Goal: Find contact information: Find contact information

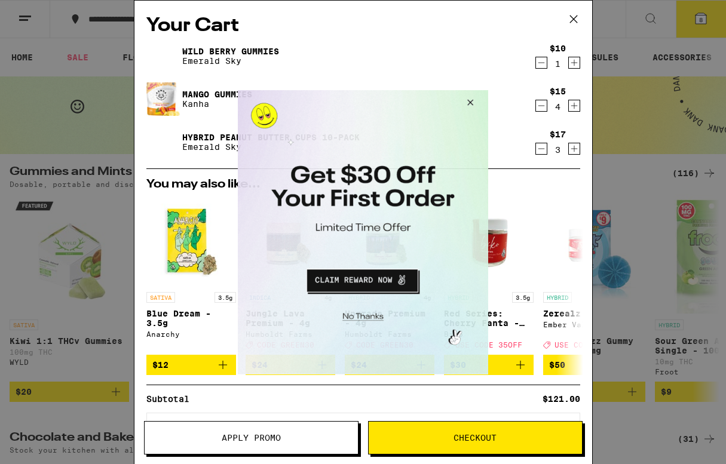
click at [470, 101] on button "Close Modal" at bounding box center [468, 104] width 32 height 29
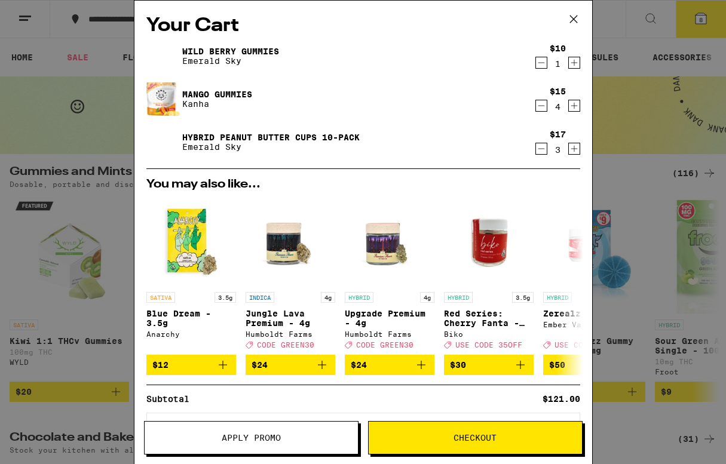
click at [569, 16] on icon at bounding box center [573, 19] width 18 height 18
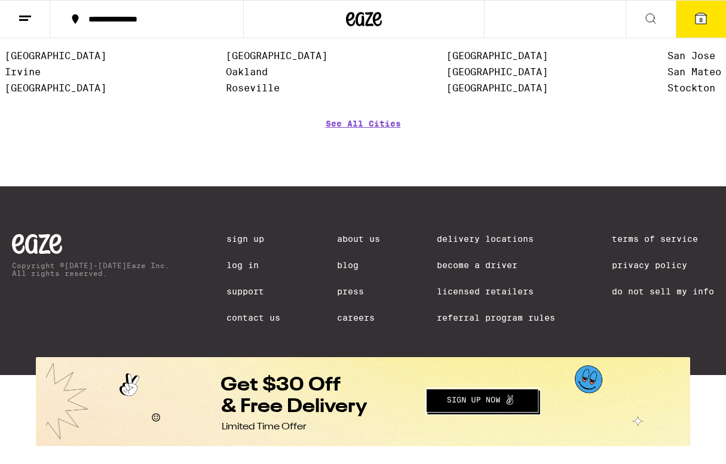
scroll to position [1025, 0]
click at [257, 318] on link "Contact Us" at bounding box center [253, 318] width 54 height 10
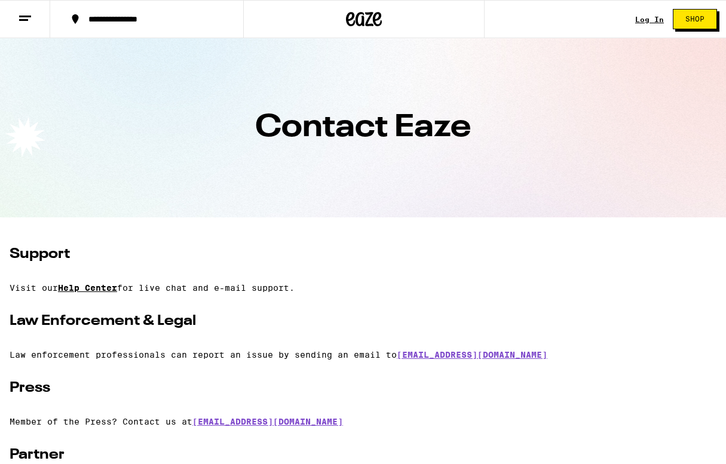
click at [103, 287] on link "Help Center" at bounding box center [87, 288] width 59 height 10
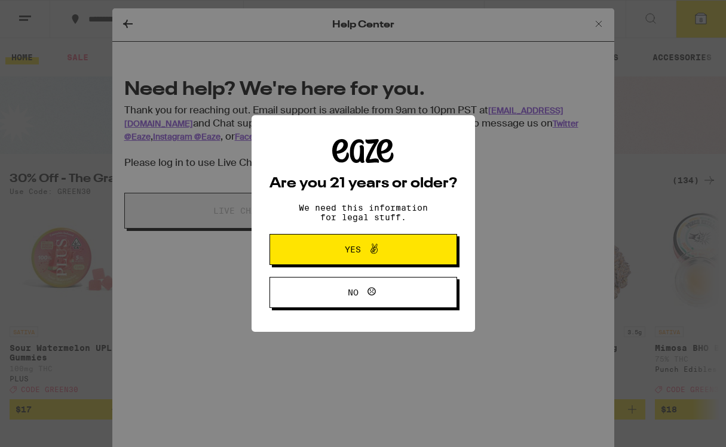
click at [331, 251] on span "Yes" at bounding box center [363, 250] width 91 height 16
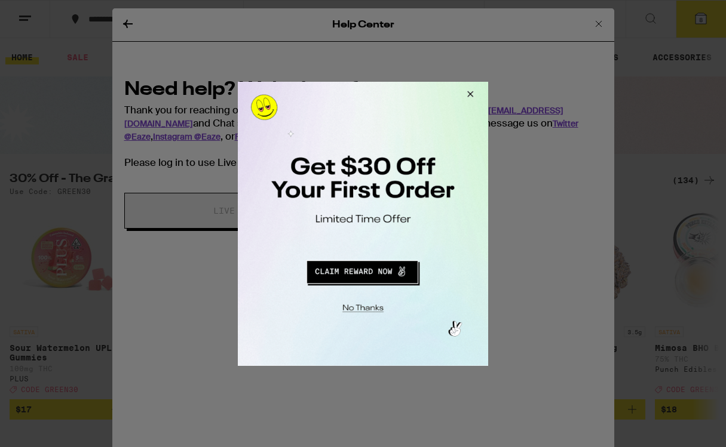
click at [468, 93] on button "Close Modal" at bounding box center [468, 95] width 32 height 29
